Goal: Task Accomplishment & Management: Manage account settings

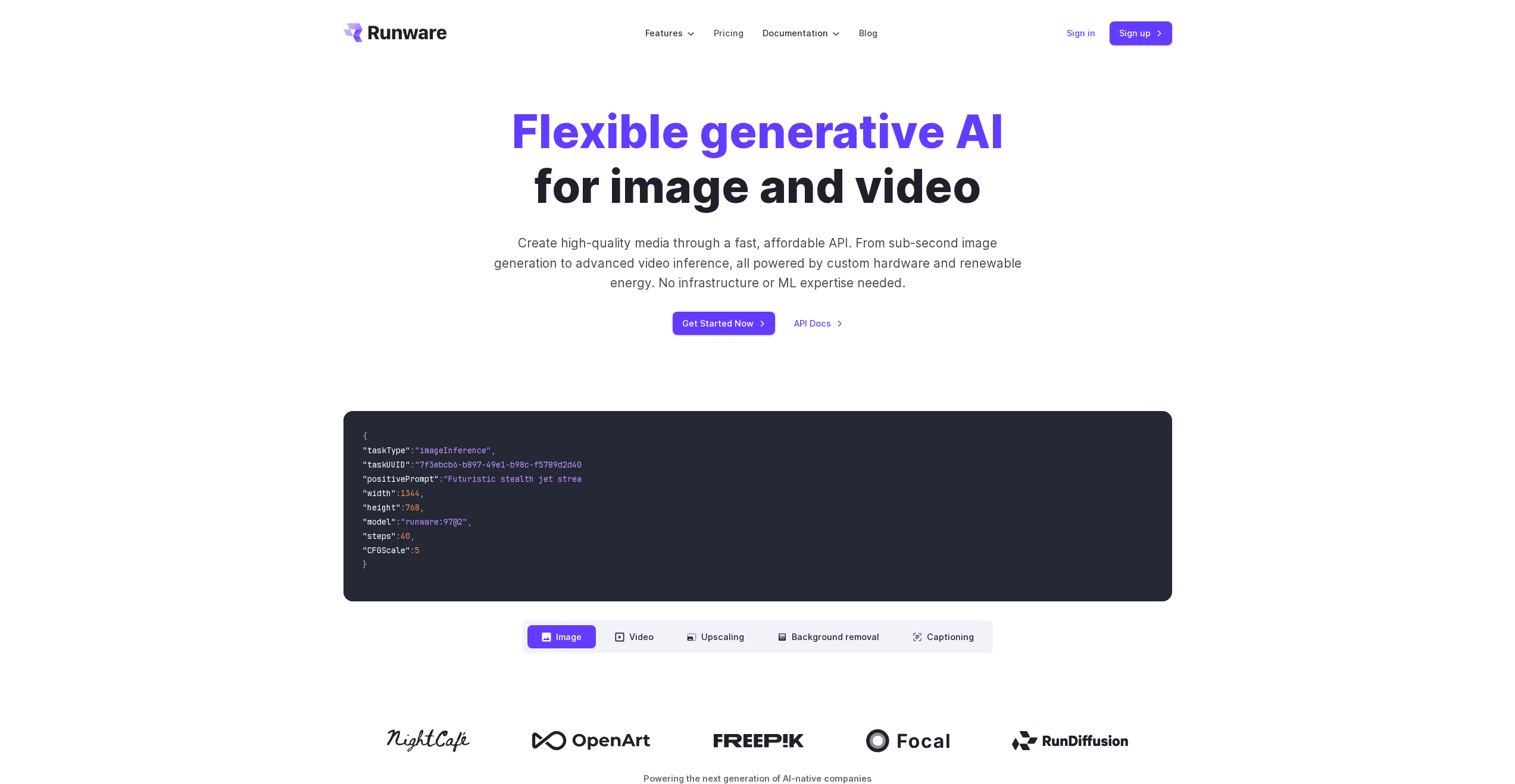
click at [1077, 34] on link "Sign in" at bounding box center [1081, 33] width 29 height 14
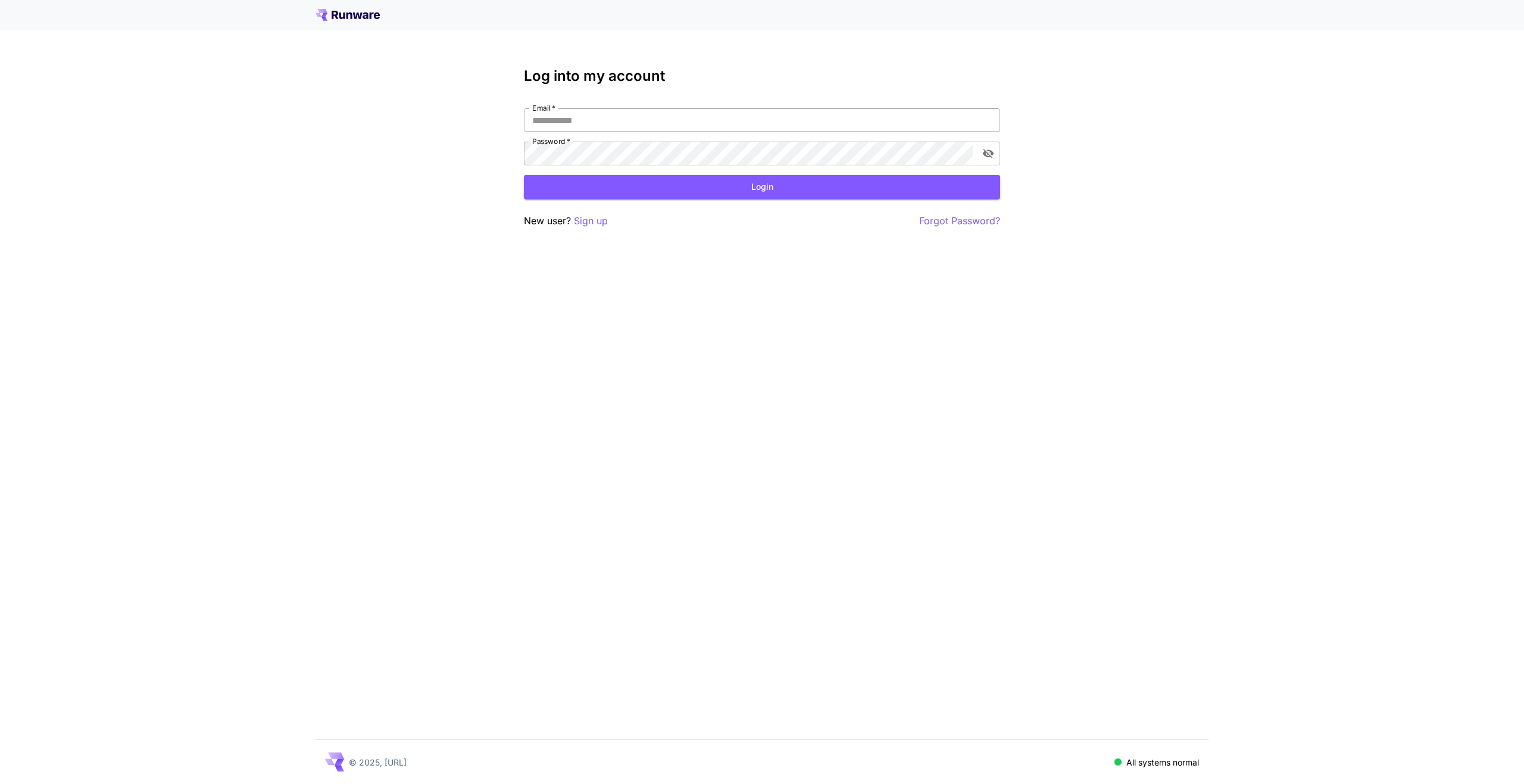
click at [587, 112] on input "Email   *" at bounding box center [761, 120] width 476 height 24
click at [586, 119] on input "Email   *" at bounding box center [761, 120] width 476 height 24
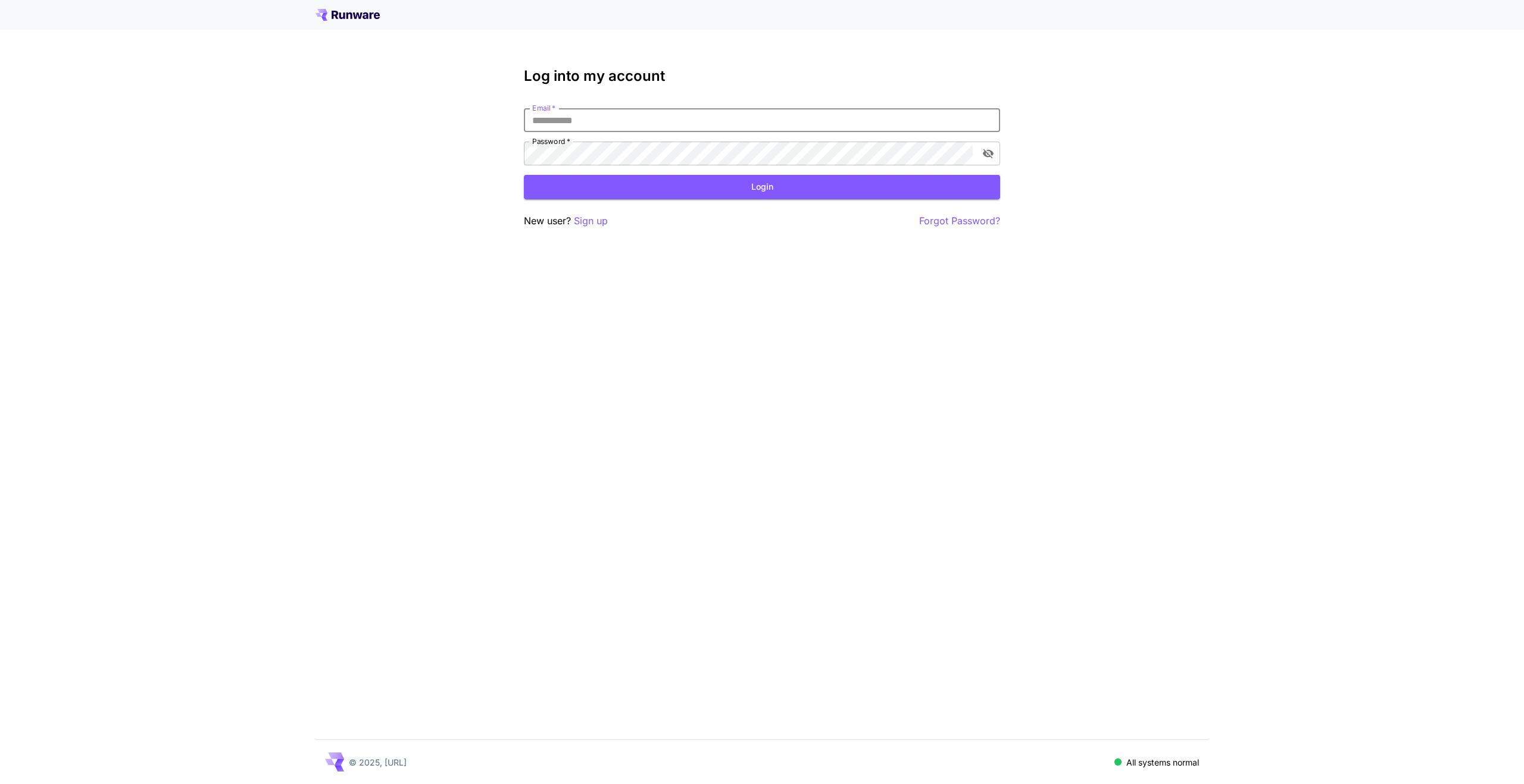
click at [586, 119] on input "Email   *" at bounding box center [761, 120] width 476 height 24
type input "**********"
click at [781, 185] on button "Login" at bounding box center [761, 187] width 476 height 24
